Goal: Task Accomplishment & Management: Use online tool/utility

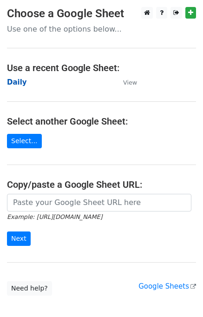
click at [21, 81] on strong "Daily" at bounding box center [17, 82] width 20 height 8
click at [20, 80] on strong "Daily" at bounding box center [17, 82] width 20 height 8
click at [8, 86] on strong "Daily" at bounding box center [17, 82] width 20 height 8
click at [21, 84] on strong "Daily" at bounding box center [17, 82] width 20 height 8
click at [2, 75] on main "Choose a Google Sheet Use one of the options below... Use a recent Google Sheet…" at bounding box center [101, 151] width 203 height 289
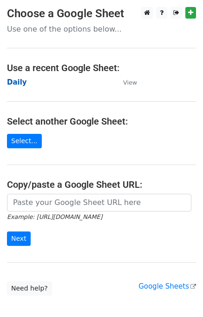
click at [11, 80] on strong "Daily" at bounding box center [17, 82] width 20 height 8
click at [19, 80] on strong "Daily" at bounding box center [17, 82] width 20 height 8
click at [21, 83] on strong "Daily" at bounding box center [17, 82] width 20 height 8
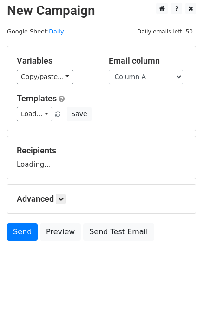
scroll to position [6, 0]
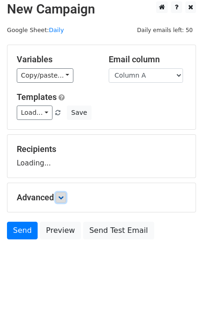
click at [64, 197] on icon at bounding box center [61, 198] width 6 height 6
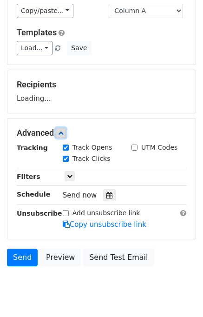
scroll to position [96, 0]
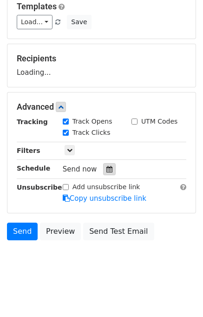
click at [107, 168] on icon at bounding box center [110, 169] width 6 height 7
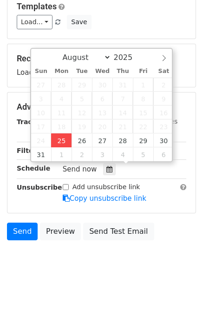
type input "2025-08-25 14:59"
type input "02"
type input "59"
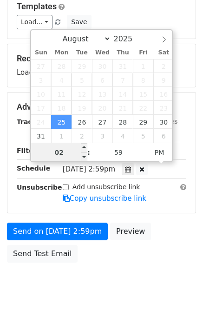
scroll to position [0, 0]
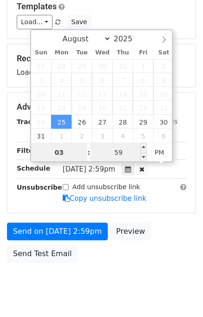
type input "03"
type input "2025-08-25 15:59"
click at [103, 152] on input "59" at bounding box center [118, 152] width 57 height 19
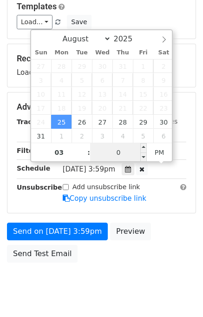
type input "00"
type input "2025-08-25 15:00"
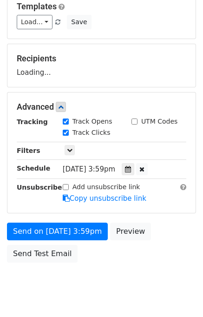
click at [158, 253] on div "Send on Aug 25 at 3:59pm Preview Send Test Email" at bounding box center [101, 245] width 203 height 45
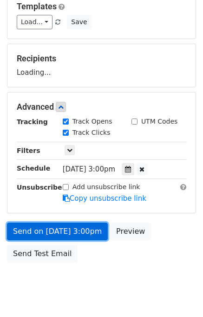
click at [66, 224] on link "Send on Aug 25 at 3:00pm" at bounding box center [57, 232] width 101 height 18
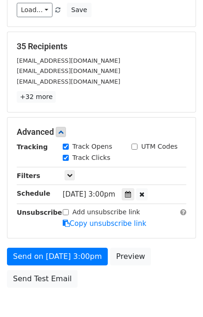
scroll to position [156, 0]
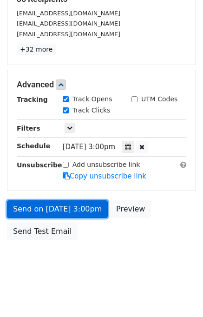
click at [56, 208] on link "Send on Aug 25 at 3:00pm" at bounding box center [57, 209] width 101 height 18
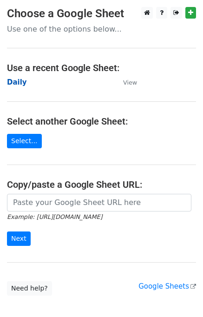
click at [19, 83] on strong "Daily" at bounding box center [17, 82] width 20 height 8
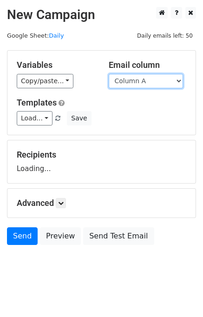
click at [147, 80] on select "Column A Column B Column C" at bounding box center [146, 81] width 74 height 14
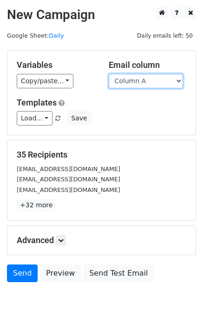
click at [144, 84] on select "Column A Column B Column C" at bounding box center [146, 81] width 74 height 14
select select "Column B"
click at [109, 74] on select "Column A Column B Column C" at bounding box center [146, 81] width 74 height 14
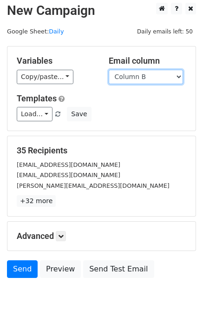
scroll to position [6, 0]
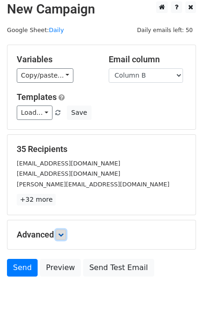
click at [64, 233] on icon at bounding box center [61, 235] width 6 height 6
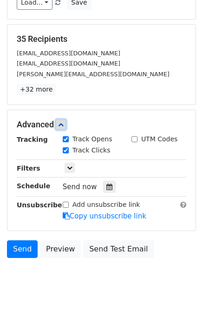
scroll to position [117, 0]
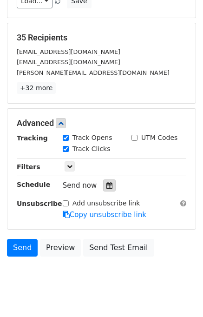
click at [103, 187] on div at bounding box center [109, 186] width 13 height 12
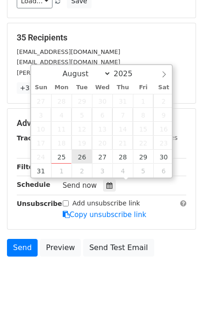
type input "2025-08-26 12:00"
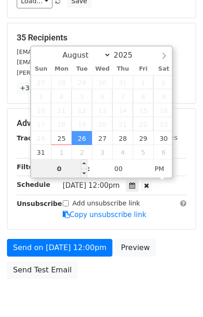
type input "02"
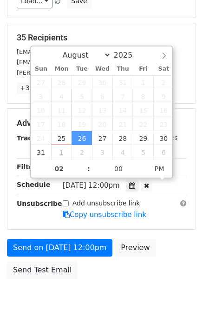
type input "2025-08-26 14:00"
click at [167, 244] on div "Send on Aug 26 at 12:00pm Preview Send Test Email" at bounding box center [101, 261] width 203 height 45
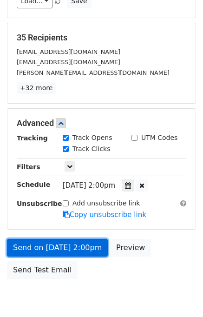
click at [80, 251] on link "Send on Aug 26 at 2:00pm" at bounding box center [57, 248] width 101 height 18
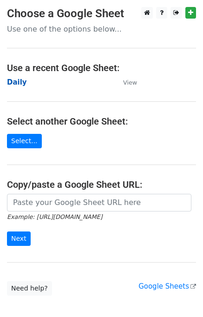
click at [11, 80] on strong "Daily" at bounding box center [17, 82] width 20 height 8
click at [19, 80] on strong "Daily" at bounding box center [17, 82] width 20 height 8
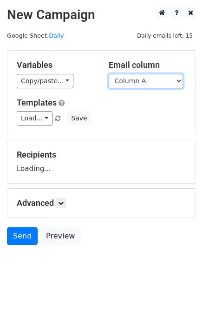
click at [160, 80] on select "Column A Column B Column C" at bounding box center [146, 81] width 74 height 14
select select "Column C"
click at [109, 74] on select "Column A Column B Column C" at bounding box center [146, 81] width 74 height 14
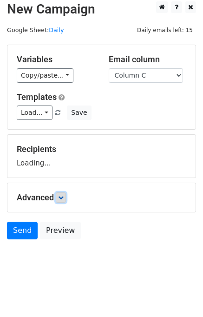
click at [66, 197] on link at bounding box center [61, 198] width 10 height 10
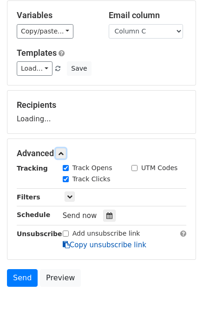
scroll to position [96, 0]
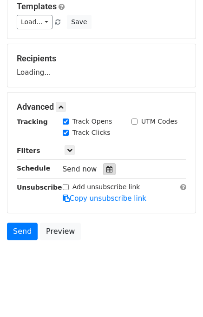
click at [107, 166] on icon at bounding box center [110, 169] width 6 height 7
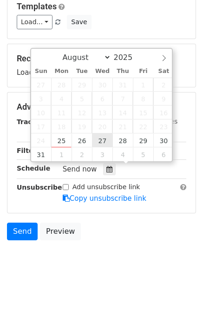
type input "2025-08-27 12:00"
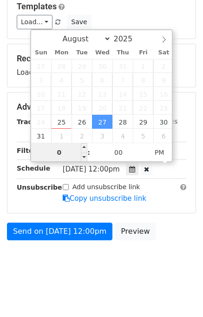
type input "03"
type input "2025-08-27 15:00"
click at [145, 240] on div "Send on Aug 27 at 12:00pm Preview" at bounding box center [101, 234] width 203 height 22
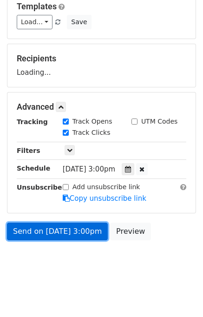
click at [52, 231] on link "Send on Aug 27 at 3:00pm" at bounding box center [57, 232] width 101 height 18
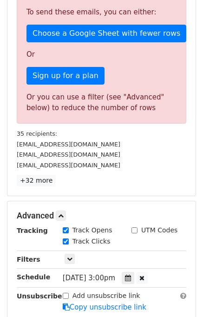
scroll to position [335, 0]
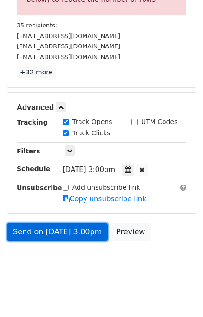
click at [56, 229] on link "Send on Aug 27 at 3:00pm" at bounding box center [57, 232] width 101 height 18
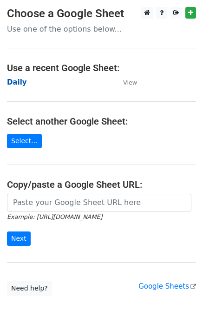
click at [22, 83] on strong "Daily" at bounding box center [17, 82] width 20 height 8
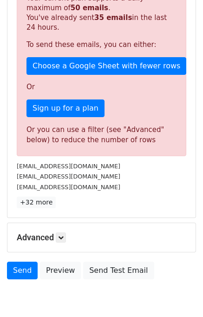
scroll to position [244, 0]
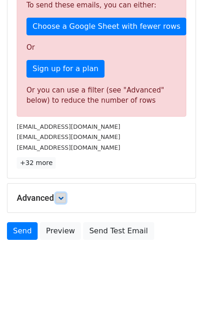
click at [61, 195] on icon at bounding box center [61, 198] width 6 height 6
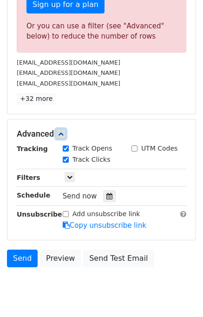
scroll to position [334, 0]
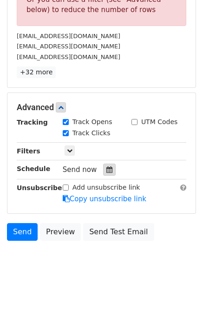
click at [107, 170] on icon at bounding box center [110, 170] width 6 height 7
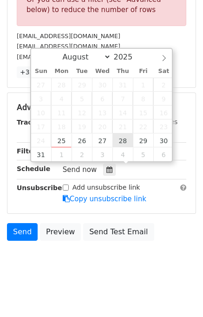
type input "2025-08-28 12:00"
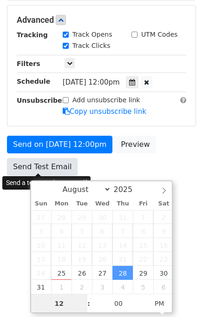
scroll to position [182, 0]
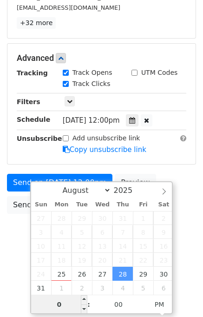
type input "04"
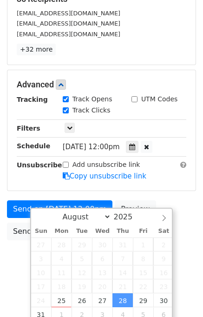
type input "2025-08-28 16:00"
click at [191, 252] on body "New Campaign Daily emails left: 15 Google Sheet: Daily Variables Copy/paste... …" at bounding box center [101, 66] width 203 height 431
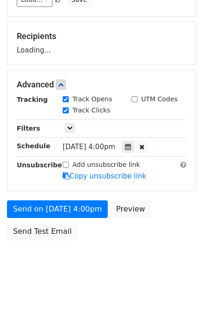
scroll to position [156, 0]
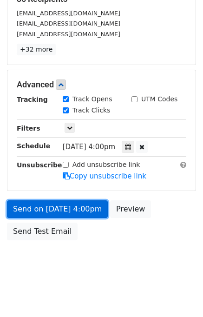
click at [63, 211] on link "Send on Aug 28 at 4:00pm" at bounding box center [57, 209] width 101 height 18
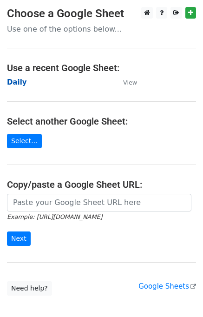
click at [13, 84] on strong "Daily" at bounding box center [17, 82] width 20 height 8
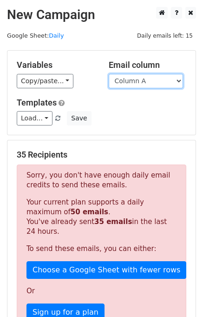
click at [145, 77] on select "Column A Column B Column C" at bounding box center [146, 81] width 74 height 14
select select "Column B"
click at [109, 74] on select "Column A Column B Column C" at bounding box center [146, 81] width 74 height 14
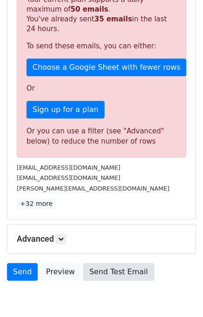
scroll to position [238, 0]
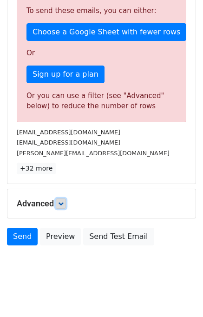
click at [61, 202] on icon at bounding box center [61, 204] width 6 height 6
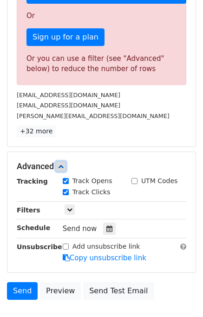
scroll to position [306, 0]
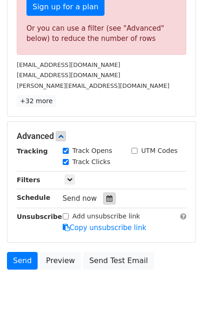
click at [107, 193] on div at bounding box center [109, 199] width 13 height 12
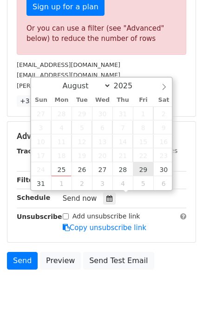
type input "2025-08-29 12:00"
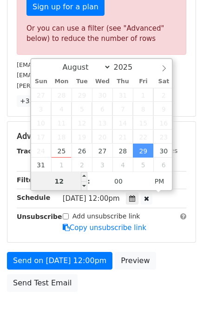
scroll to position [182, 0]
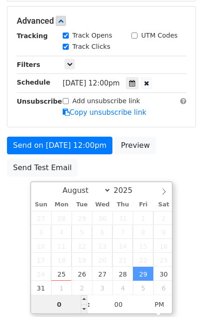
type input "05"
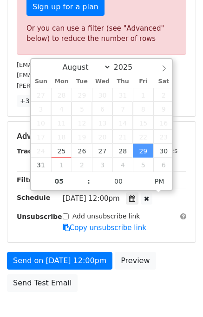
type input "2025-08-29 17:00"
click at [166, 259] on div "Send on Aug 29 at 12:00pm Preview Send Test Email" at bounding box center [101, 274] width 203 height 45
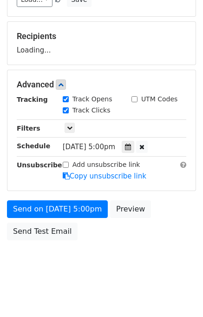
scroll to position [156, 0]
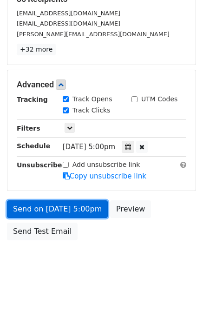
click at [80, 206] on link "Send on Aug 29 at 5:00pm" at bounding box center [57, 209] width 101 height 18
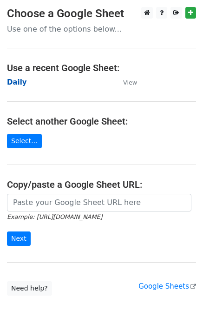
click at [17, 80] on strong "Daily" at bounding box center [17, 82] width 20 height 8
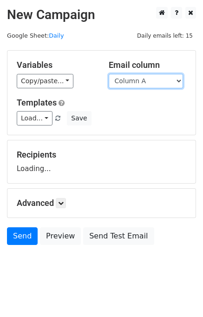
click at [138, 82] on select "Column A Column B Column C" at bounding box center [146, 81] width 74 height 14
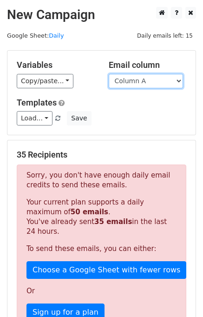
click at [137, 81] on select "Column A Column B Column C" at bounding box center [146, 81] width 74 height 14
select select "Column C"
click at [109, 74] on select "Column A Column B Column C" at bounding box center [146, 81] width 74 height 14
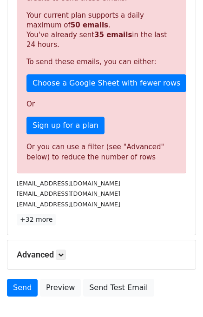
scroll to position [238, 0]
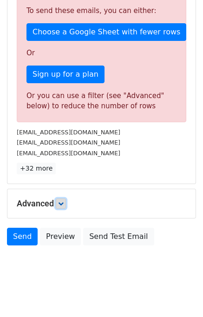
click at [63, 205] on link at bounding box center [61, 204] width 10 height 10
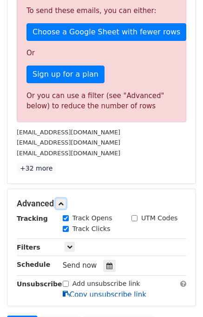
scroll to position [316, 0]
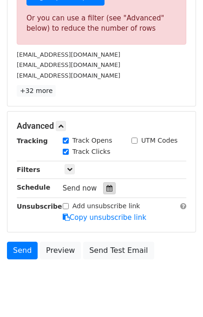
click at [108, 186] on div at bounding box center [109, 188] width 13 height 12
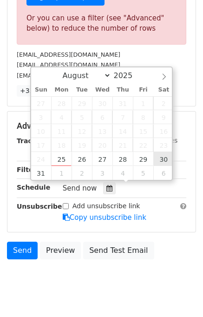
type input "[DATE] 12:00"
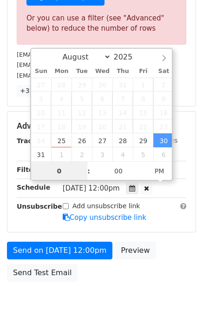
type input "06"
type input "[DATE] 18:00"
click at [173, 247] on div "Send on [DATE] 12:00pm Preview Send Test Email" at bounding box center [101, 264] width 203 height 45
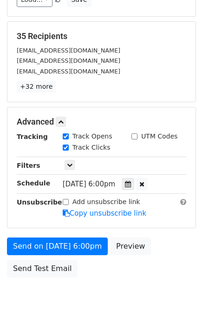
scroll to position [156, 0]
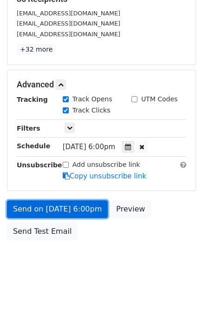
click at [79, 210] on link "Send on [DATE] 6:00pm" at bounding box center [57, 209] width 101 height 18
